Goal: Communication & Community: Answer question/provide support

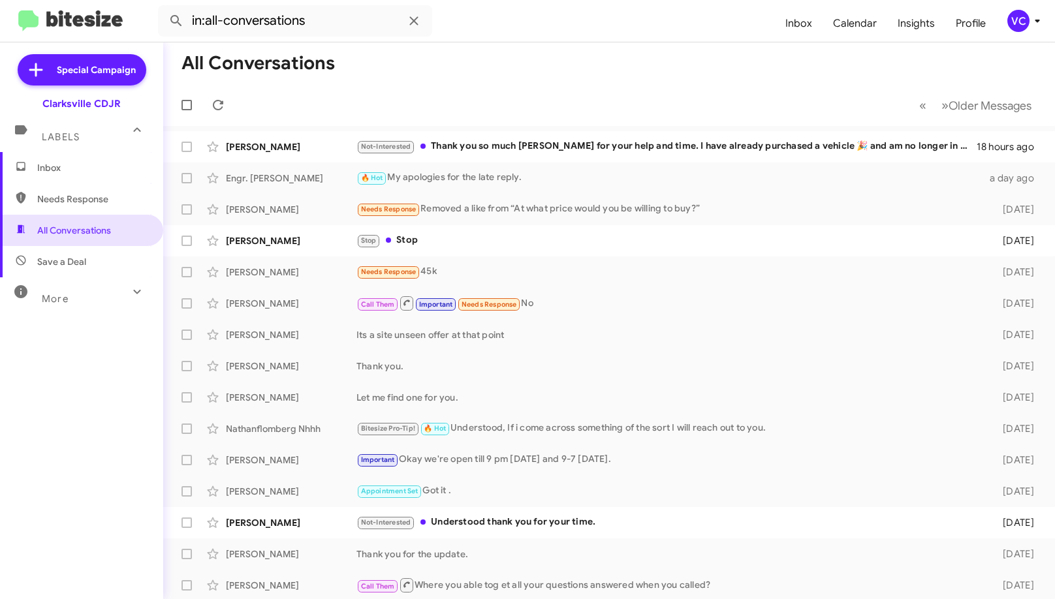
click at [546, 67] on mat-toolbar-row "All Conversations" at bounding box center [609, 63] width 892 height 42
click at [518, 74] on mat-toolbar-row "All Conversations" at bounding box center [609, 63] width 892 height 42
click at [112, 182] on span "Inbox" at bounding box center [81, 167] width 163 height 31
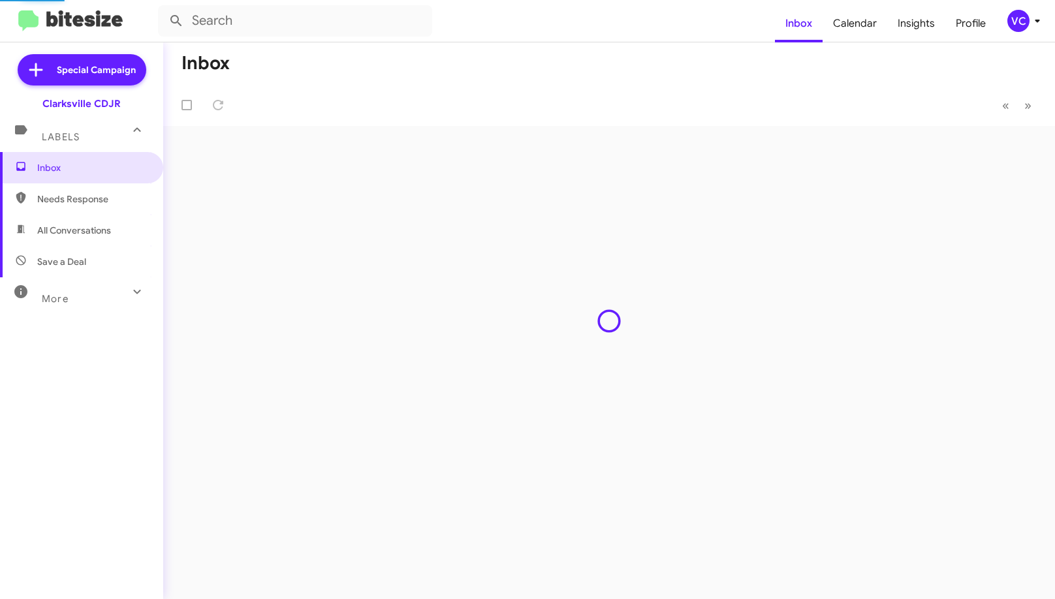
click at [619, 58] on mat-toolbar-row "Inbox" at bounding box center [609, 63] width 892 height 42
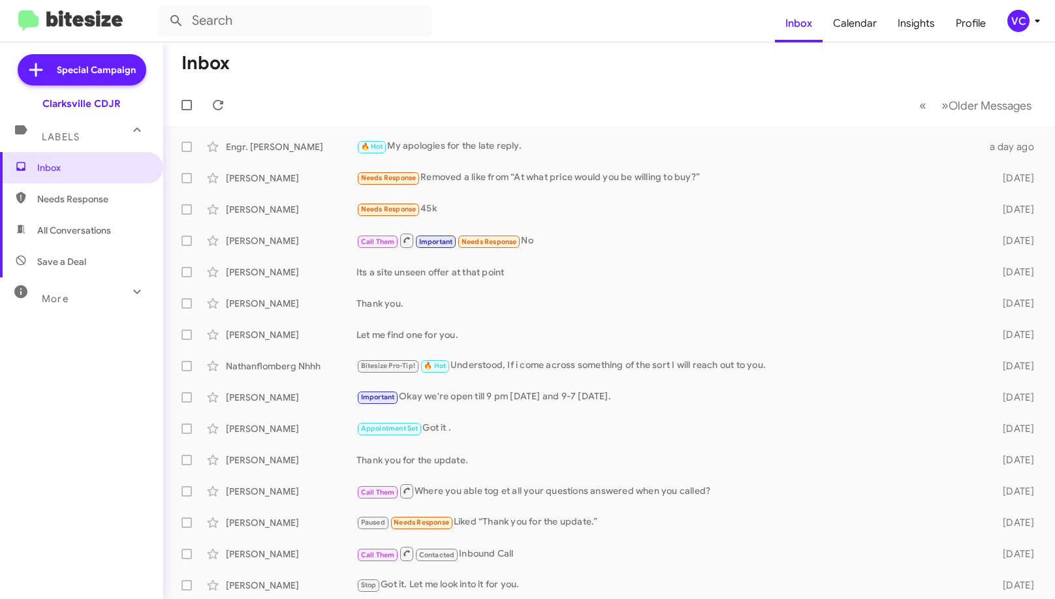
click at [635, 63] on mat-toolbar-row "Inbox" at bounding box center [609, 63] width 892 height 42
click at [634, 66] on mat-toolbar-row "Inbox" at bounding box center [609, 63] width 892 height 42
click at [635, 65] on mat-toolbar-row "Inbox" at bounding box center [609, 63] width 892 height 42
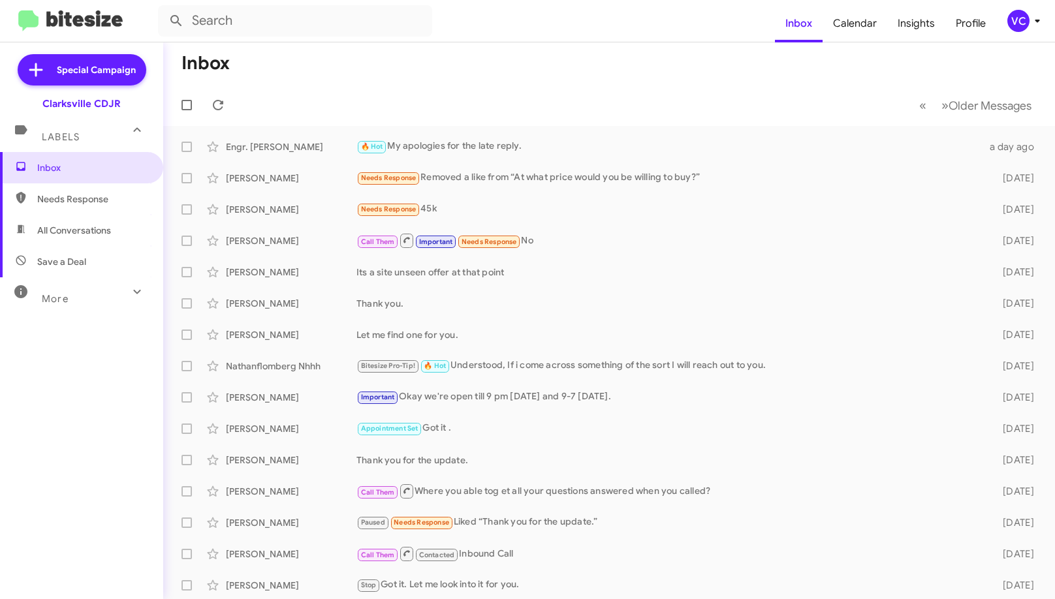
click at [635, 65] on mat-toolbar-row "Inbox" at bounding box center [609, 63] width 892 height 42
drag, startPoint x: 635, startPoint y: 65, endPoint x: 625, endPoint y: 74, distance: 13.4
click at [635, 67] on mat-toolbar-row "Inbox" at bounding box center [609, 63] width 892 height 42
click at [620, 76] on mat-toolbar-row "Inbox" at bounding box center [609, 63] width 892 height 42
click at [115, 221] on span "All Conversations" at bounding box center [81, 230] width 163 height 31
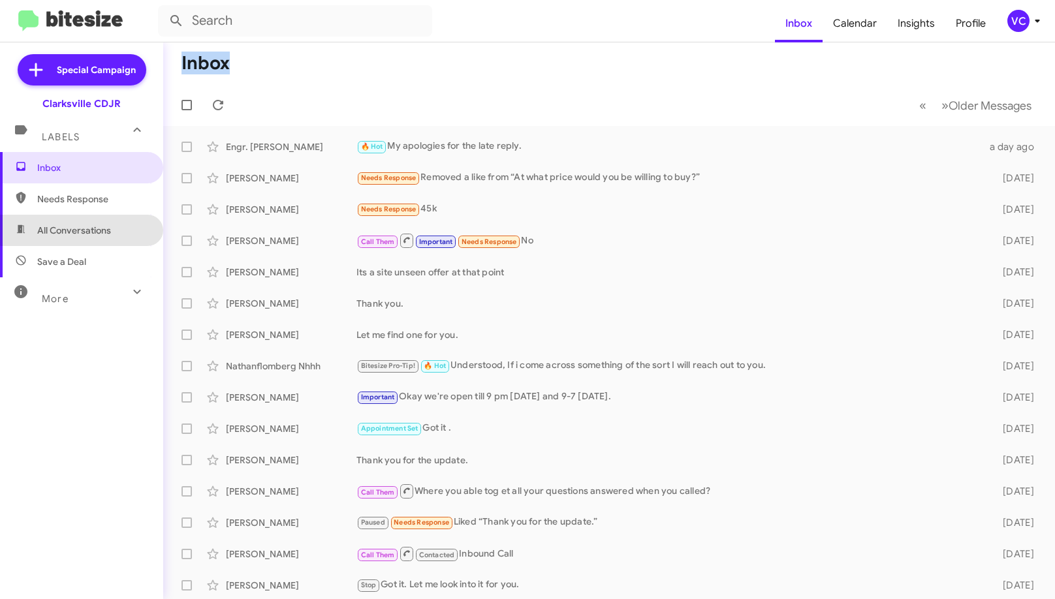
type input "in:all-conversations"
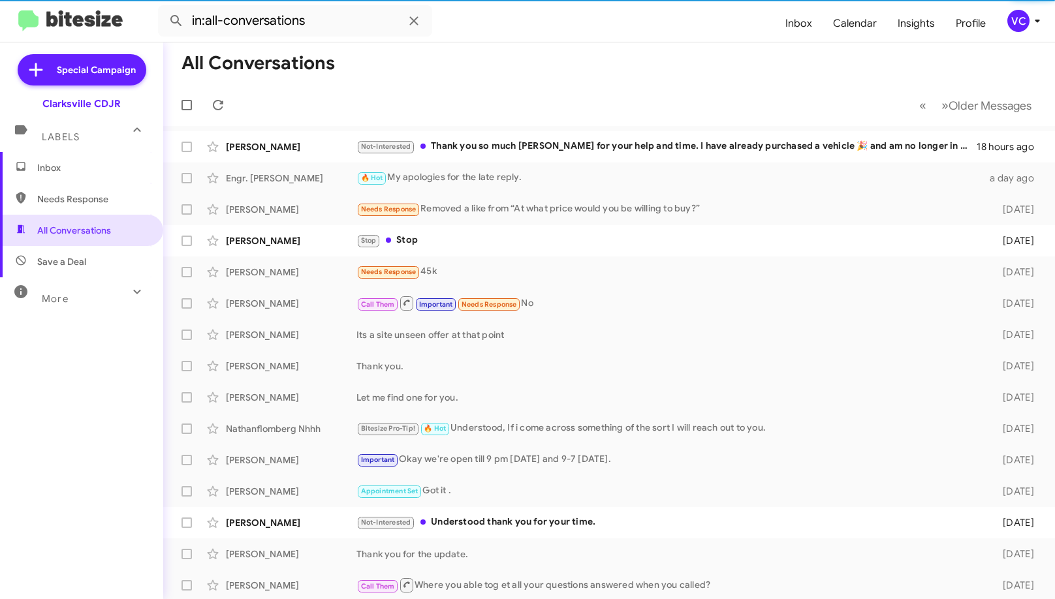
click at [518, 72] on mat-toolbar-row "All Conversations" at bounding box center [609, 63] width 892 height 42
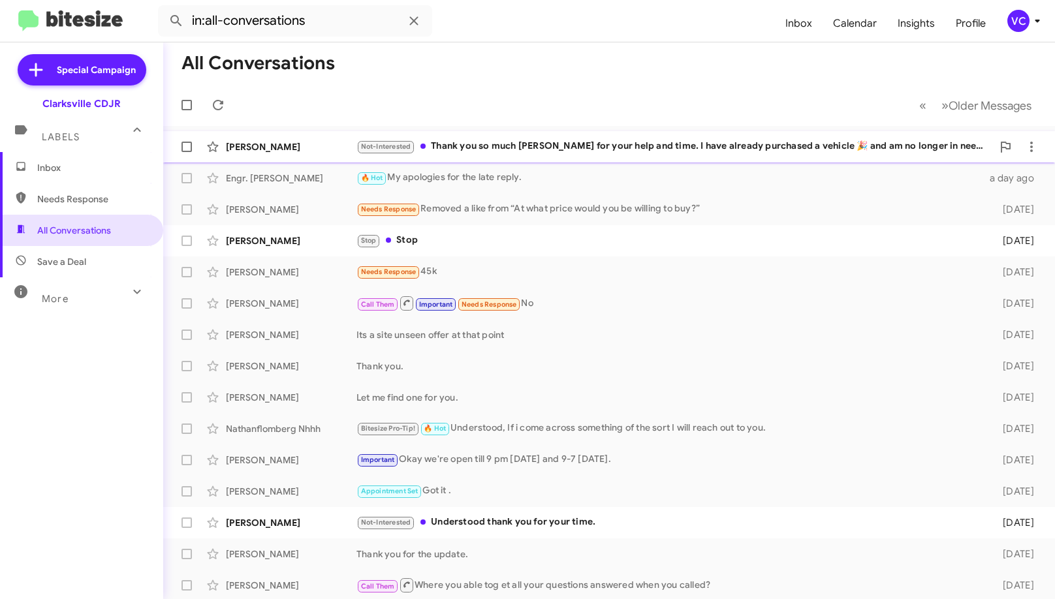
drag, startPoint x: 486, startPoint y: 142, endPoint x: 513, endPoint y: 146, distance: 27.2
click at [488, 142] on div "Not-Interested Thank you so much [PERSON_NAME] for your help and time. I have a…" at bounding box center [674, 146] width 636 height 15
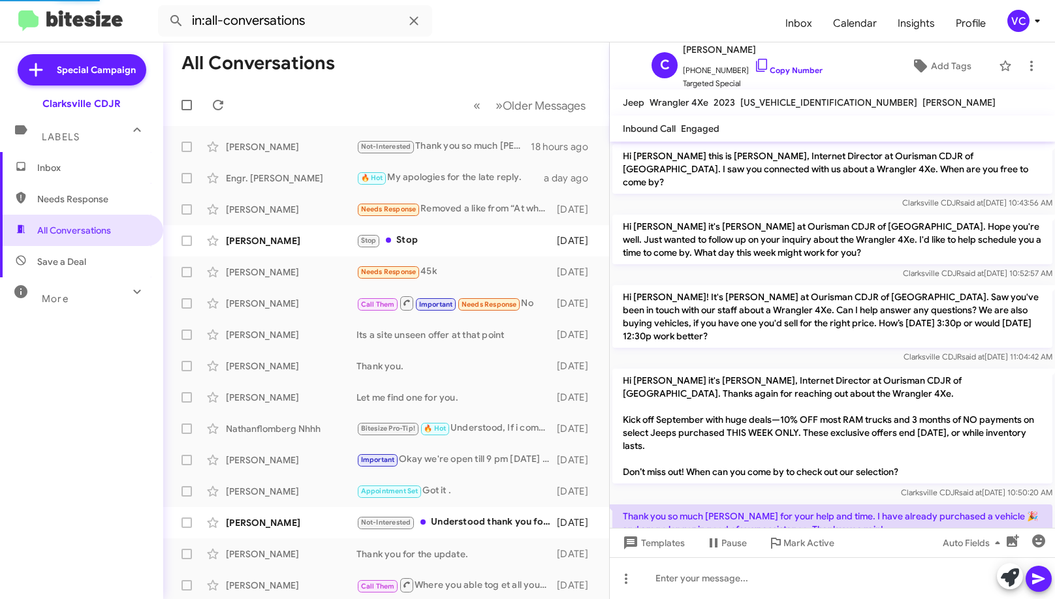
scroll to position [49, 0]
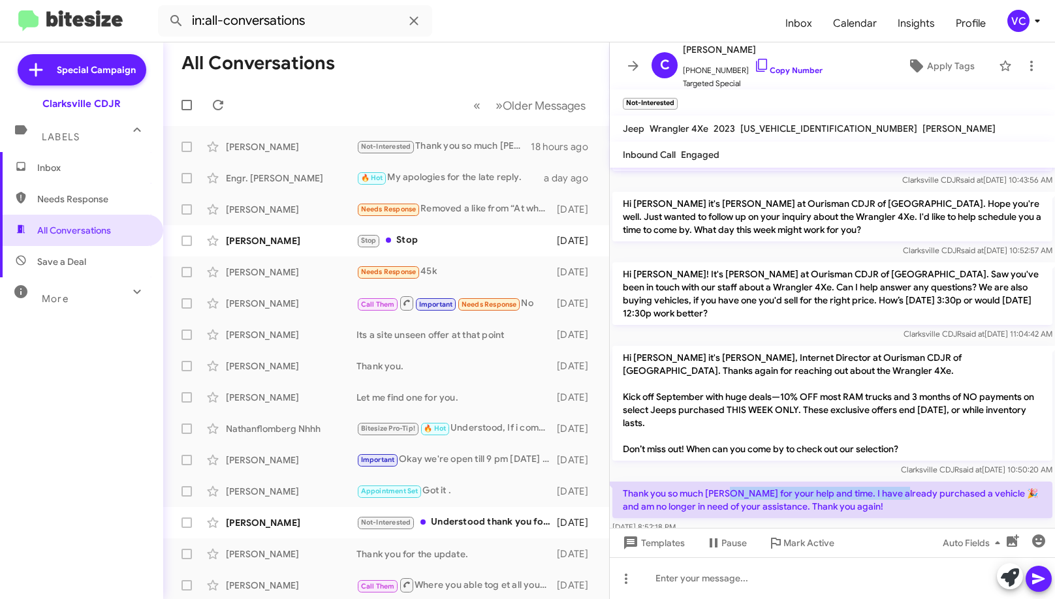
drag, startPoint x: 726, startPoint y: 467, endPoint x: 894, endPoint y: 463, distance: 167.8
click at [894, 482] on p "Thank you so much [PERSON_NAME] for your help and time. I have already purchase…" at bounding box center [832, 500] width 440 height 37
click at [920, 482] on p "Thank you so much [PERSON_NAME] for your help and time. I have already purchase…" at bounding box center [832, 500] width 440 height 37
click at [783, 67] on link "Copy Number" at bounding box center [788, 70] width 69 height 10
